Goal: Information Seeking & Learning: Learn about a topic

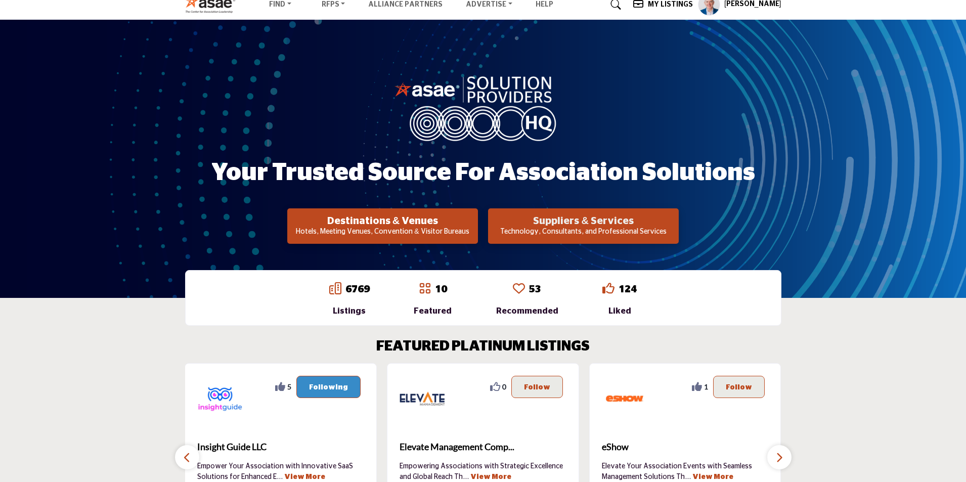
scroll to position [101, 0]
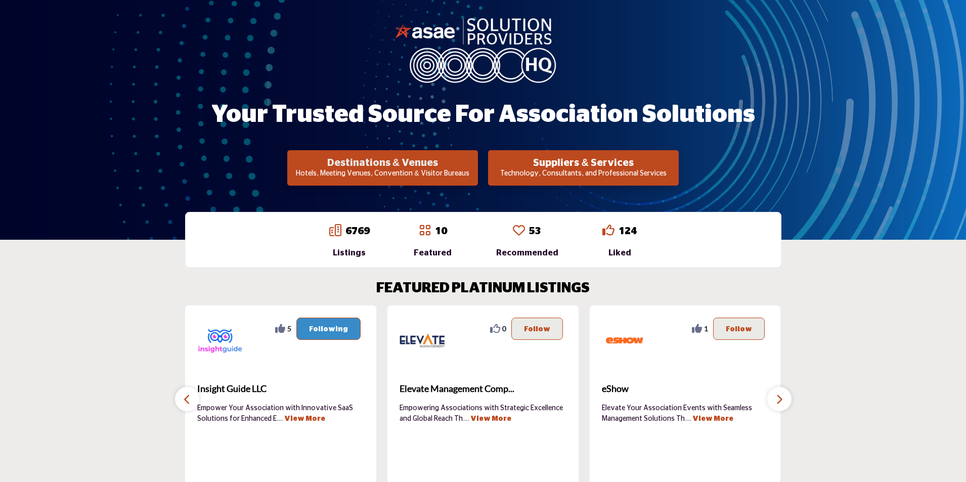
click at [394, 166] on h2 "Destinations & Venues" at bounding box center [382, 163] width 185 height 12
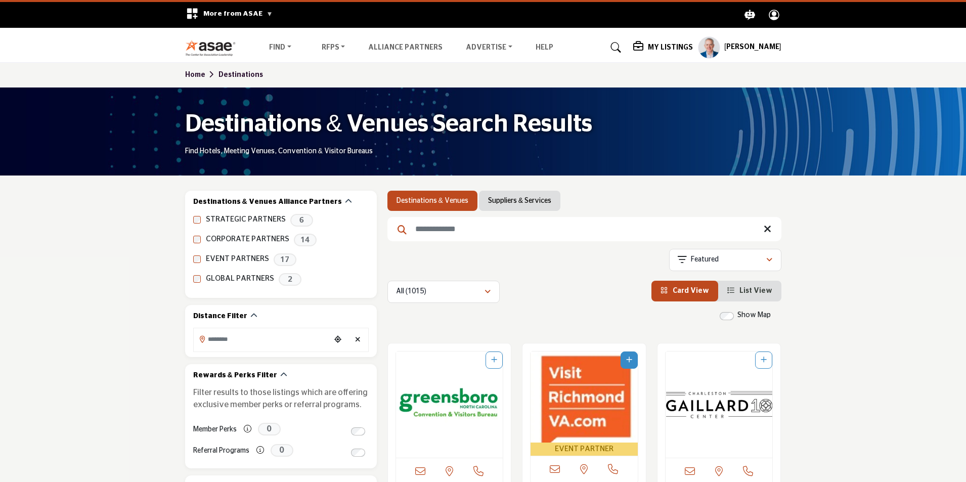
click at [511, 201] on link "Suppliers & Services" at bounding box center [519, 201] width 63 height 10
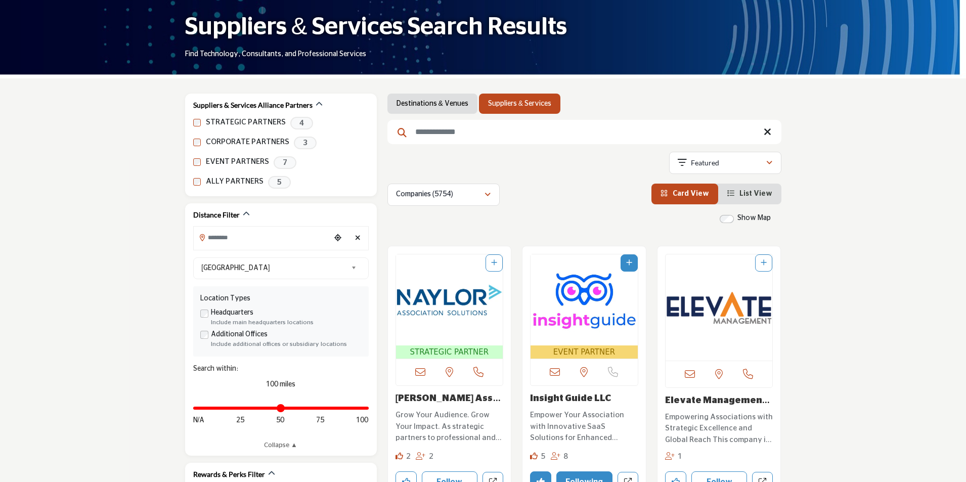
scroll to position [101, 0]
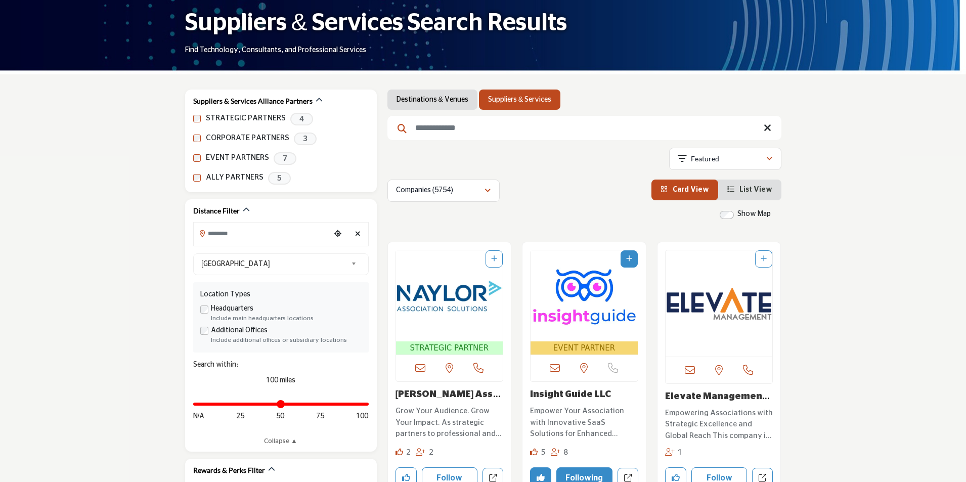
click at [420, 396] on link "Naylor Association S..." at bounding box center [448, 400] width 105 height 20
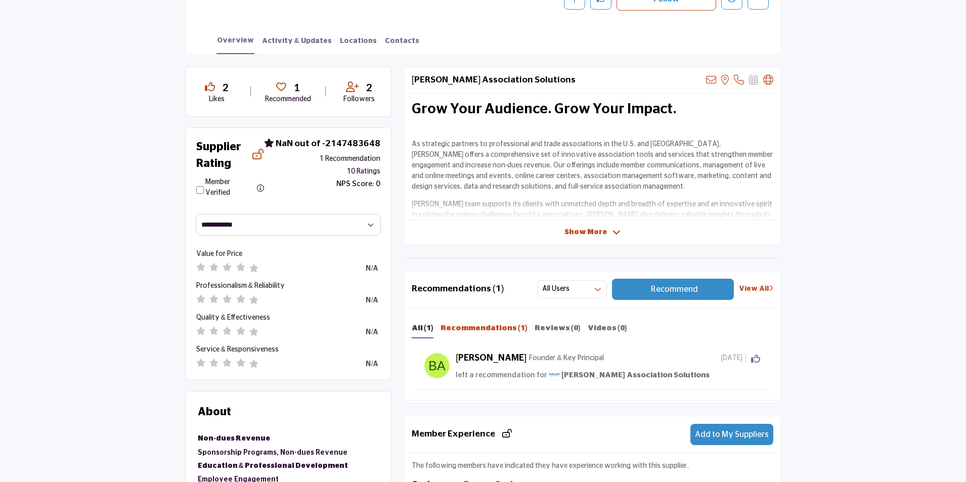
scroll to position [253, 0]
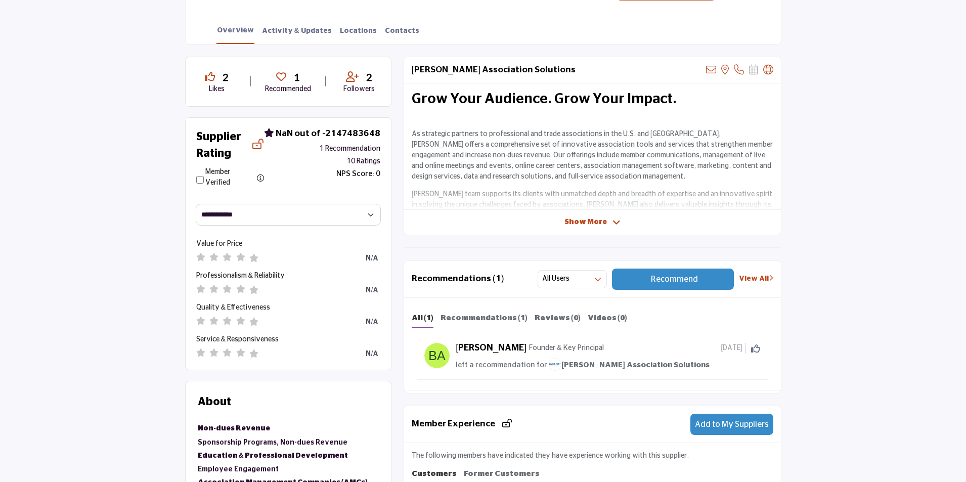
click at [583, 224] on span "Show More" at bounding box center [586, 222] width 42 height 11
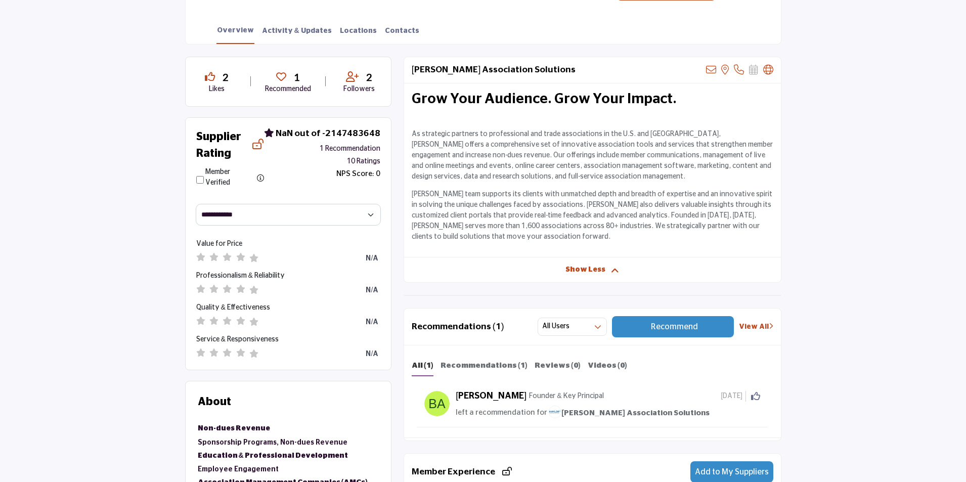
click at [582, 270] on span "Show Less" at bounding box center [586, 270] width 40 height 11
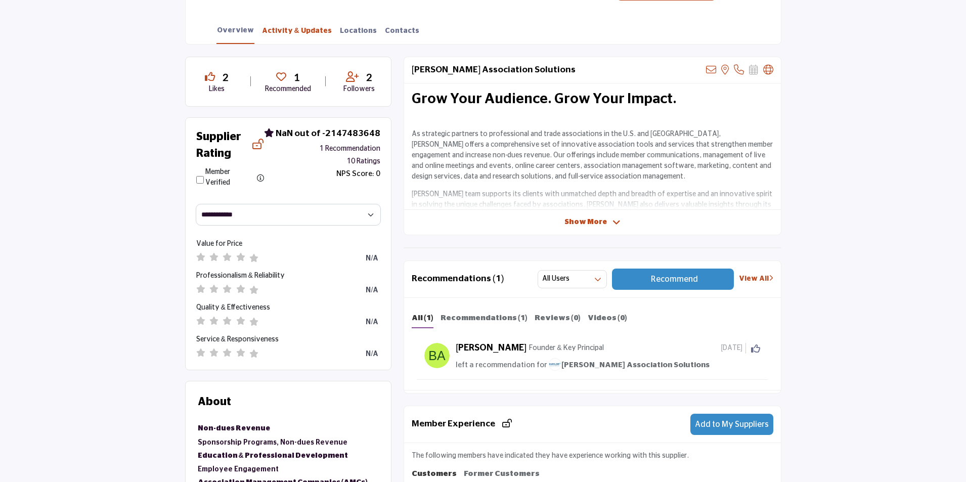
click at [291, 32] on link "Activity & Updates" at bounding box center [297, 35] width 71 height 18
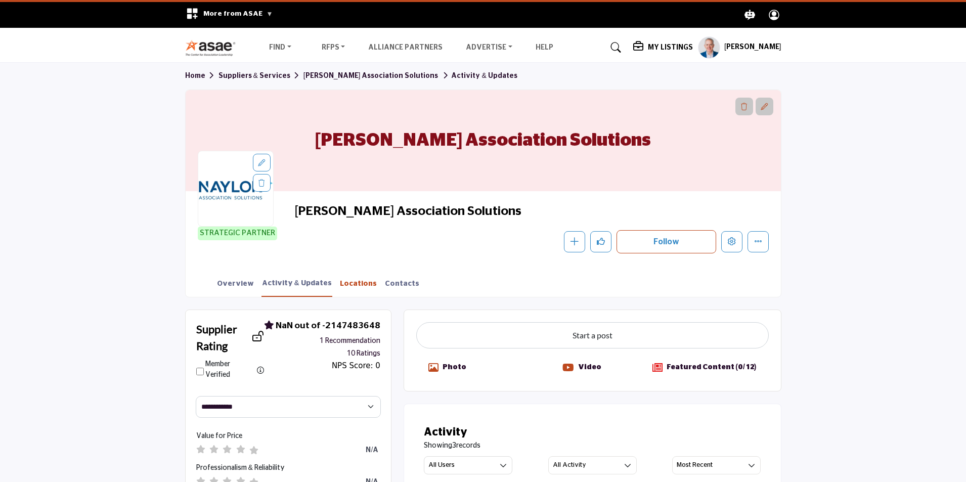
click at [344, 287] on link "Locations" at bounding box center [358, 288] width 38 height 18
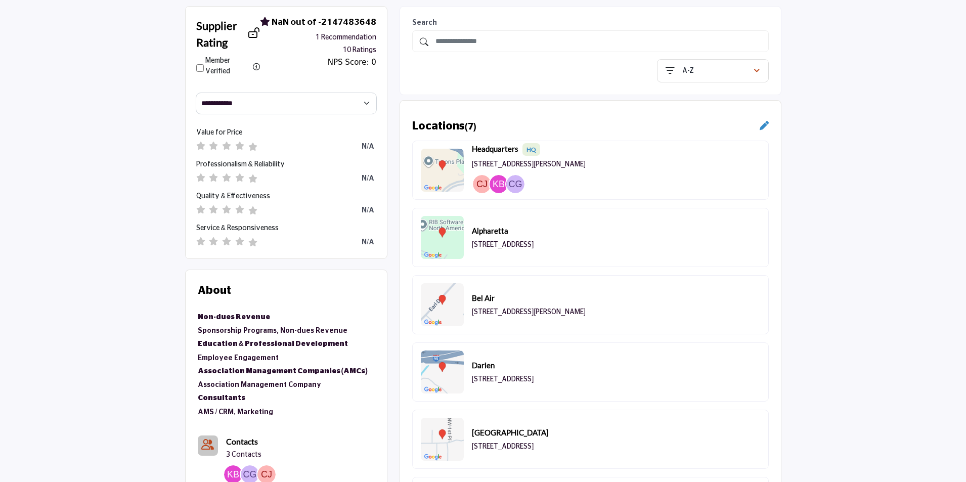
scroll to position [253, 0]
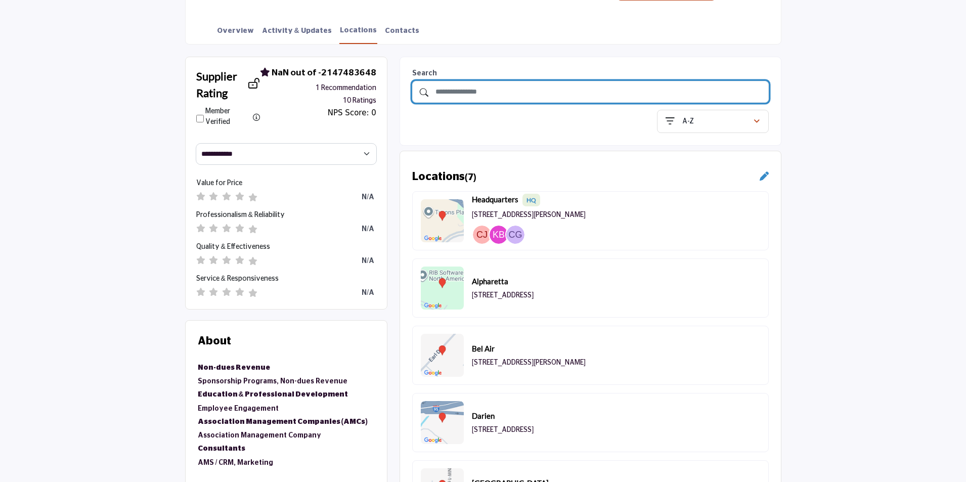
click at [511, 89] on input "text" at bounding box center [590, 92] width 357 height 22
type input "*******"
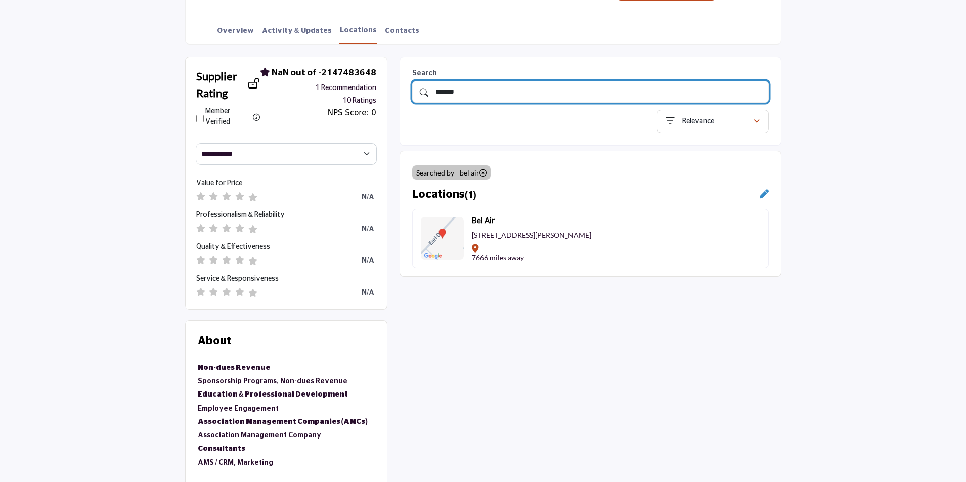
drag, startPoint x: 499, startPoint y: 91, endPoint x: 414, endPoint y: 95, distance: 85.6
click at [414, 95] on div "*******" at bounding box center [590, 92] width 357 height 22
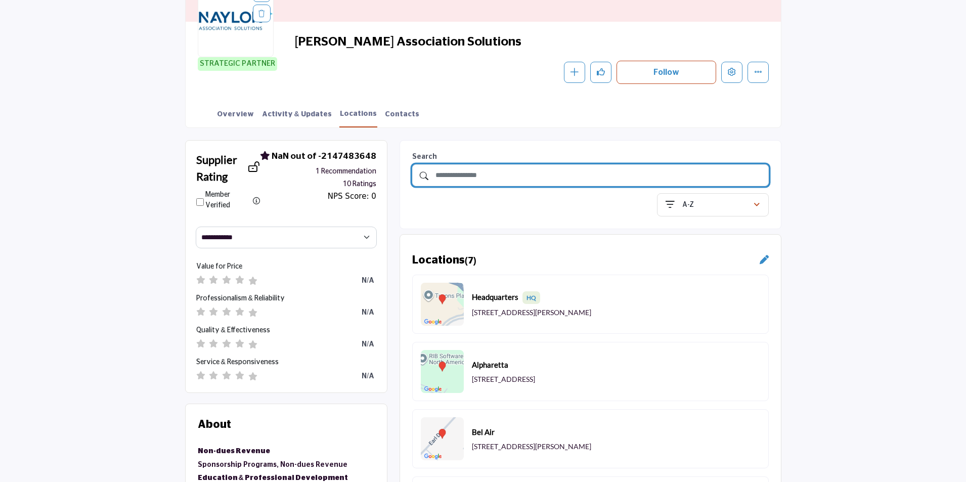
scroll to position [152, 0]
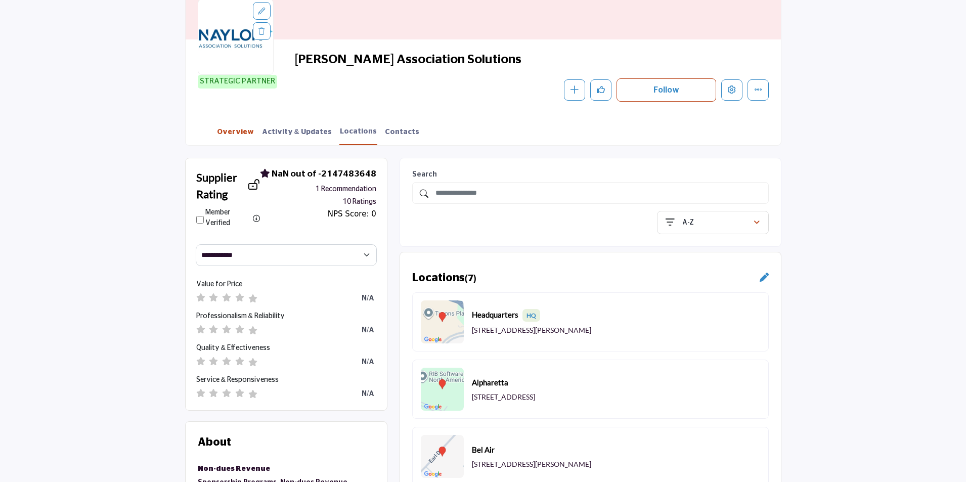
click at [237, 128] on link "Overview" at bounding box center [235, 136] width 38 height 18
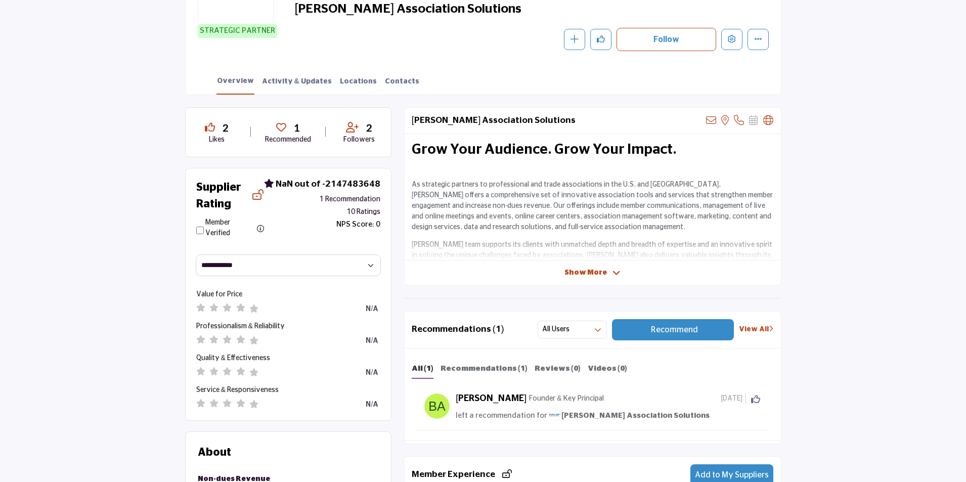
scroll to position [253, 0]
